Goal: Navigation & Orientation: Find specific page/section

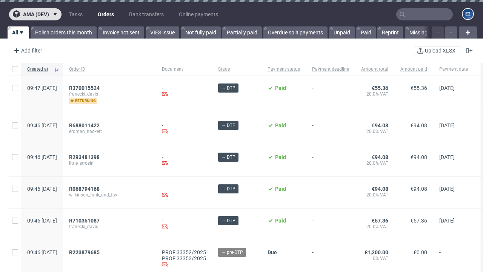
click at [35, 14] on span "ama (dev)" at bounding box center [36, 14] width 26 height 5
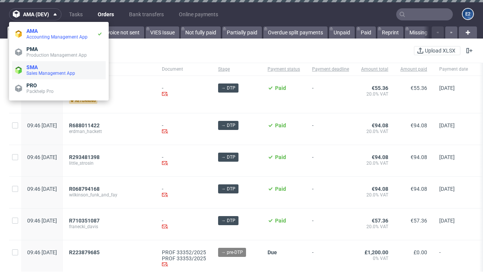
click at [59, 70] on span "Sales Management App" at bounding box center [64, 73] width 76 height 6
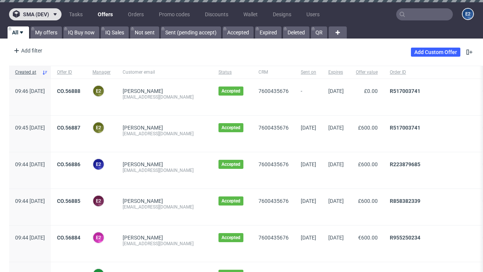
click at [35, 14] on span "sma (dev)" at bounding box center [36, 14] width 26 height 5
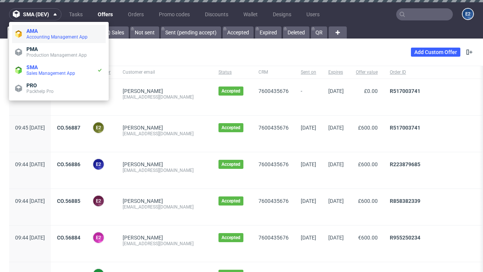
click at [59, 34] on span "Accounting Management App" at bounding box center [64, 37] width 76 height 6
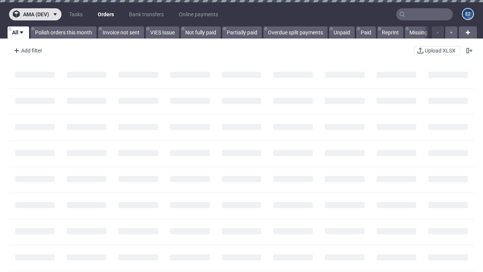
click at [35, 14] on span "ama (dev)" at bounding box center [36, 14] width 26 height 5
